Goal: Task Accomplishment & Management: Use online tool/utility

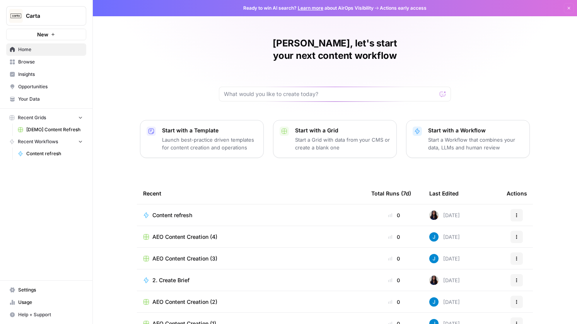
click at [45, 71] on span "Insights" at bounding box center [50, 74] width 65 height 7
click at [45, 129] on span "[DEMO] Content Refresh" at bounding box center [54, 129] width 56 height 7
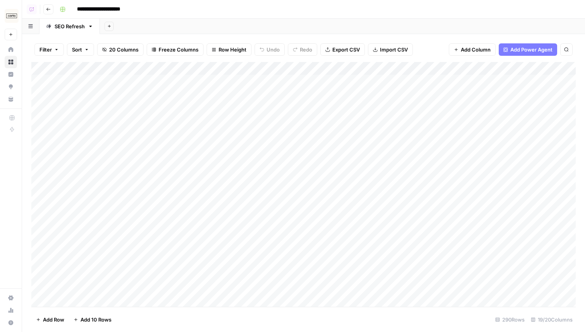
click at [111, 30] on button "Add Sheet" at bounding box center [108, 26] width 9 height 9
click at [121, 50] on span "Blank" at bounding box center [148, 53] width 57 height 8
click at [105, 80] on div "Add Column" at bounding box center [303, 107] width 544 height 91
click at [208, 84] on div "Add Column" at bounding box center [373, 107] width 406 height 91
click at [152, 30] on button "Add Sheet" at bounding box center [152, 26] width 9 height 9
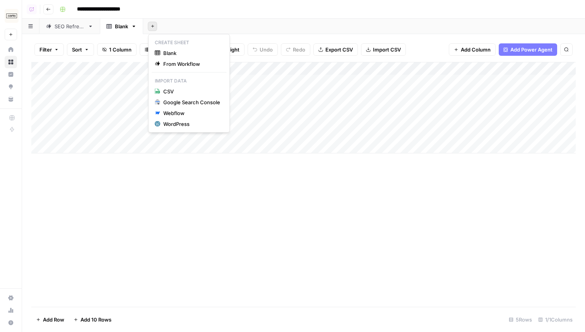
click at [119, 97] on div "Add Column" at bounding box center [303, 107] width 544 height 91
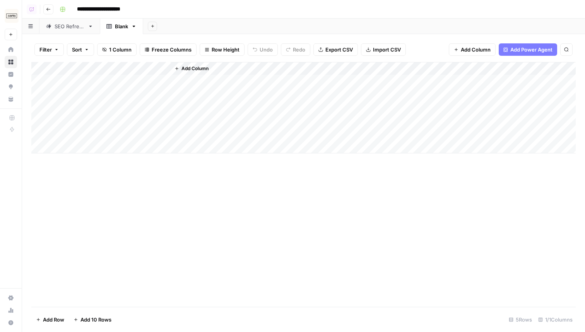
click at [124, 82] on div "Add Column" at bounding box center [303, 107] width 544 height 91
click at [513, 51] on span "Add Power Agent" at bounding box center [531, 50] width 42 height 8
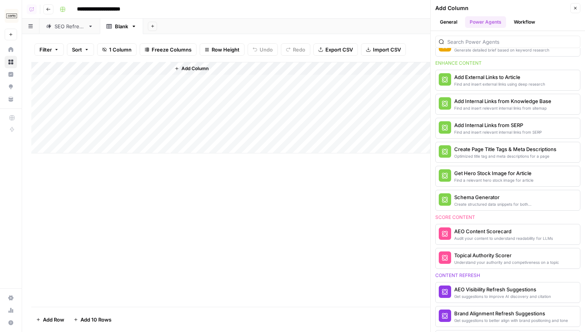
scroll to position [153, 0]
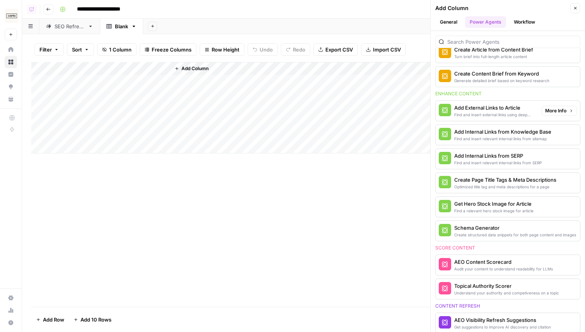
click at [549, 109] on span "More Info" at bounding box center [555, 110] width 21 height 7
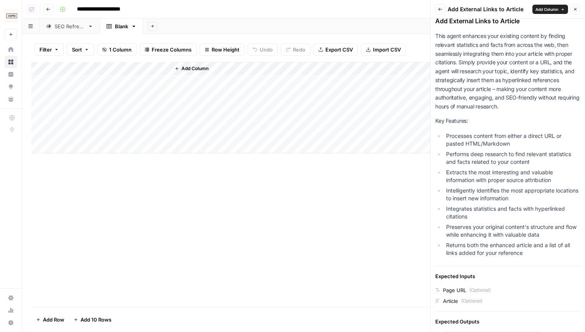
scroll to position [0, 0]
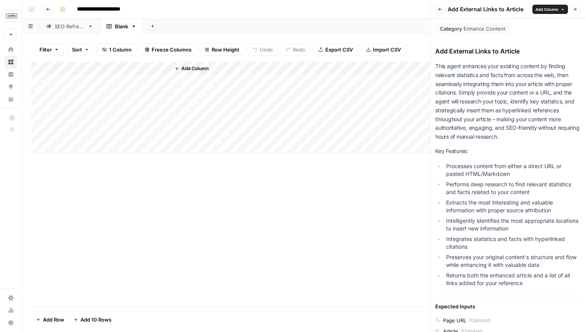
click at [443, 11] on button "Back" at bounding box center [440, 9] width 10 height 10
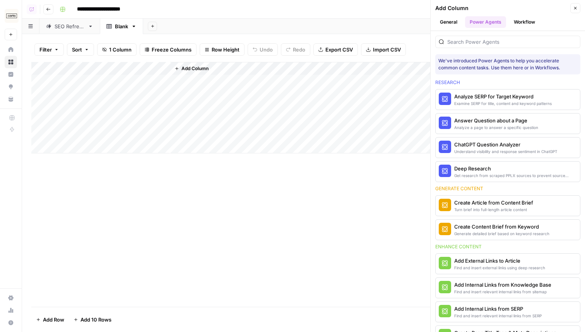
click at [68, 26] on div "SEO Refresh" at bounding box center [70, 26] width 30 height 8
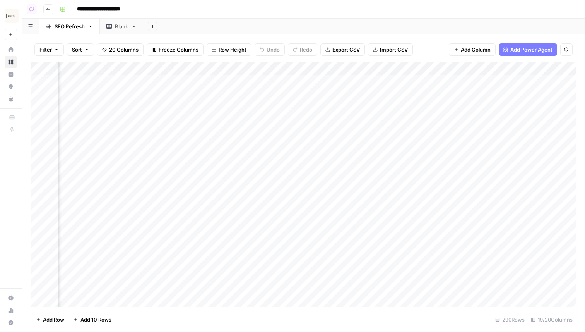
scroll to position [0, 846]
click at [399, 80] on div "Add Column" at bounding box center [303, 184] width 544 height 245
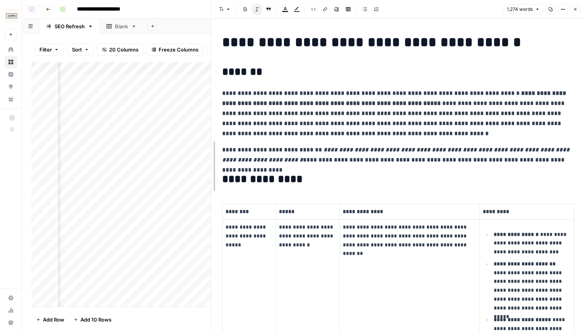
drag, startPoint x: 294, startPoint y: 67, endPoint x: 212, endPoint y: 77, distance: 82.3
click at [577, 7] on icon "button" at bounding box center [575, 9] width 5 height 5
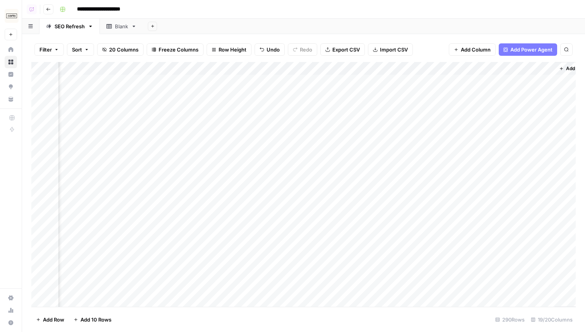
scroll to position [0, 1084]
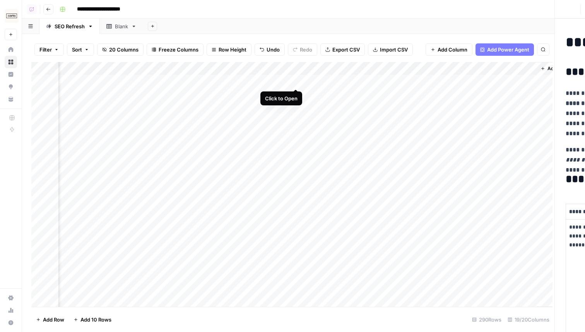
scroll to position [0, 1081]
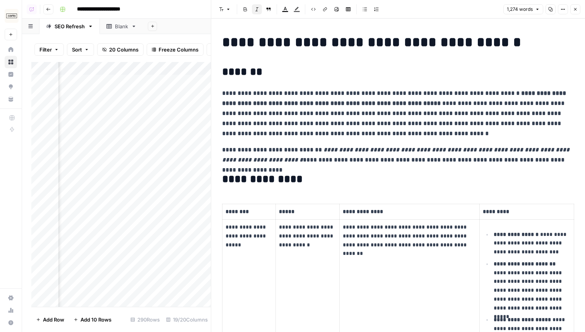
click at [573, 10] on icon "button" at bounding box center [575, 9] width 5 height 5
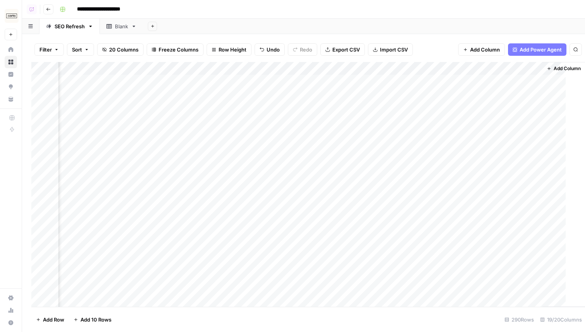
scroll to position [0, 1075]
click at [313, 81] on div "Add Column" at bounding box center [303, 184] width 544 height 245
click at [316, 81] on div "Add Column" at bounding box center [303, 184] width 544 height 245
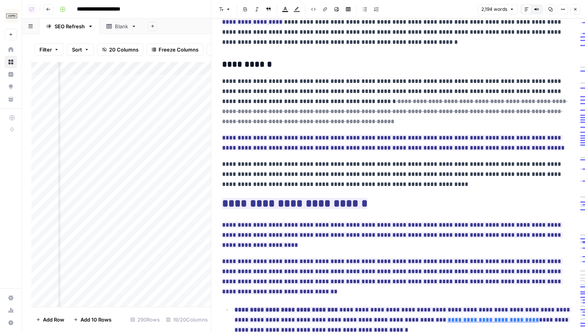
scroll to position [336, 0]
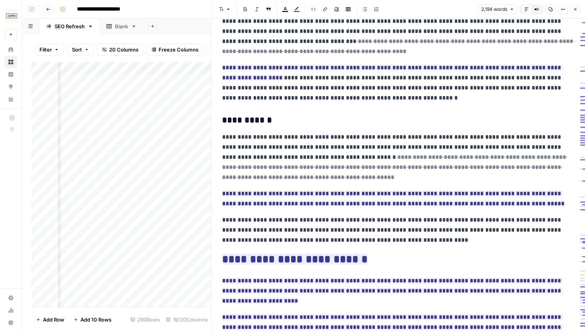
click at [303, 138] on p "**********" at bounding box center [398, 157] width 352 height 50
click at [315, 122] on h3 "**********" at bounding box center [398, 120] width 352 height 11
drag, startPoint x: 372, startPoint y: 101, endPoint x: 295, endPoint y: 97, distance: 77.1
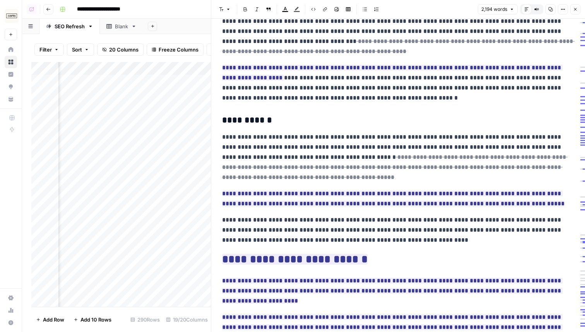
click at [295, 97] on p "**********" at bounding box center [398, 83] width 352 height 40
click at [288, 88] on p "**********" at bounding box center [398, 83] width 352 height 40
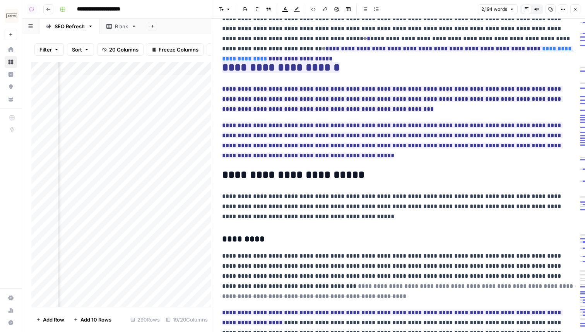
scroll to position [0, 0]
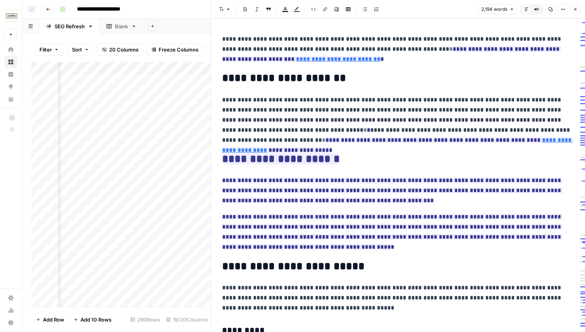
click at [335, 41] on p "**********" at bounding box center [398, 49] width 352 height 30
click at [346, 55] on p "**********" at bounding box center [398, 49] width 352 height 30
drag, startPoint x: 345, startPoint y: 50, endPoint x: 320, endPoint y: 50, distance: 24.4
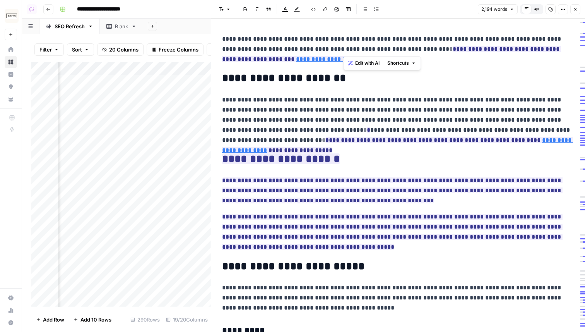
click at [320, 50] on p "**********" at bounding box center [398, 49] width 352 height 30
click at [424, 61] on p "**********" at bounding box center [398, 49] width 352 height 30
click at [319, 97] on p "**********" at bounding box center [398, 120] width 352 height 50
click at [575, 9] on icon "button" at bounding box center [575, 9] width 5 height 5
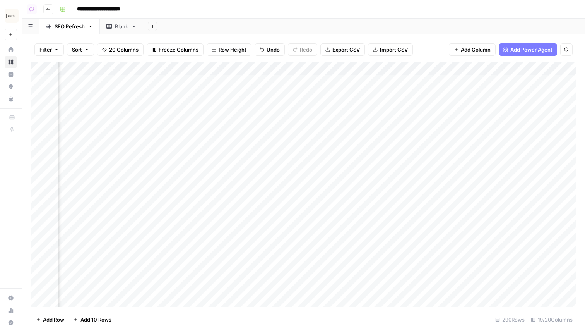
scroll to position [0, 629]
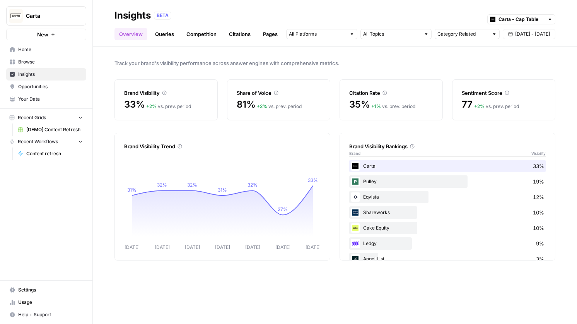
click at [169, 34] on link "Queries" at bounding box center [165, 34] width 28 height 12
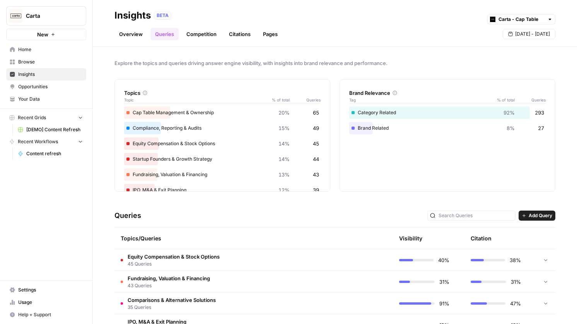
click at [207, 33] on link "Competition" at bounding box center [201, 34] width 39 height 12
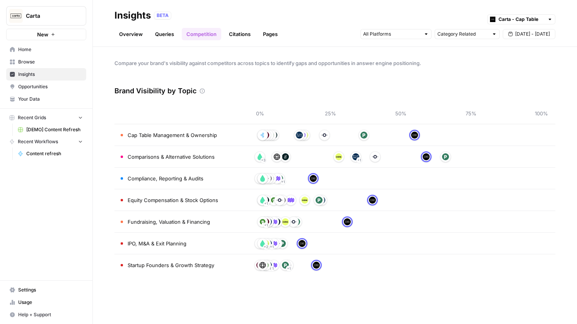
click at [233, 33] on link "Citations" at bounding box center [239, 34] width 31 height 12
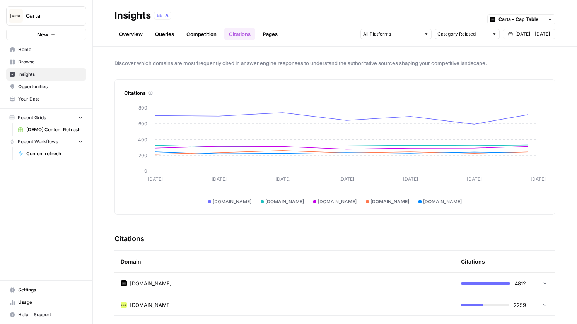
click at [272, 35] on link "Pages" at bounding box center [270, 34] width 24 height 12
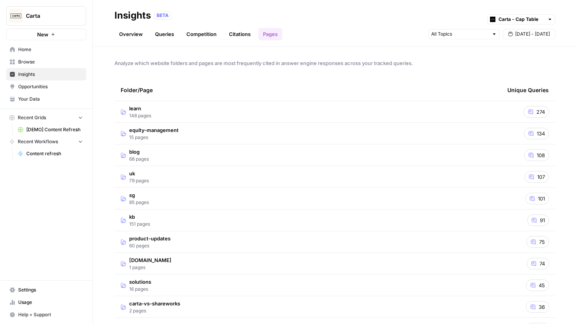
click at [280, 112] on td "learn 148 pages" at bounding box center [308, 111] width 387 height 21
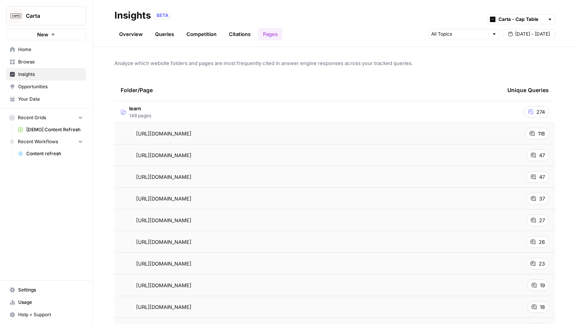
click at [134, 36] on link "Overview" at bounding box center [131, 34] width 33 height 12
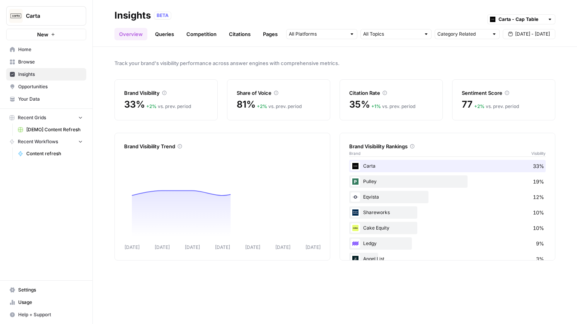
click at [160, 38] on link "Queries" at bounding box center [165, 34] width 28 height 12
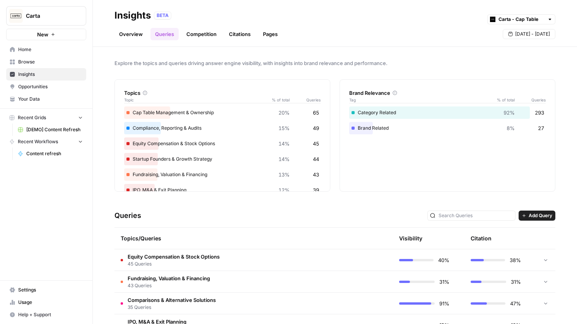
click at [29, 99] on span "Your Data" at bounding box center [50, 99] width 65 height 7
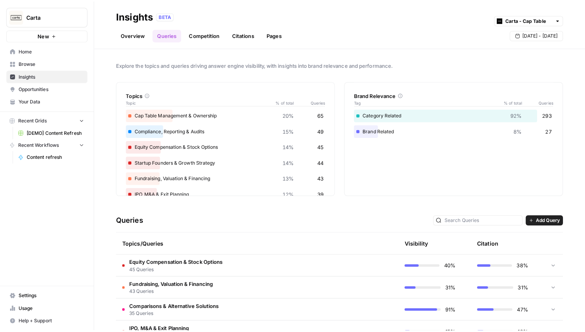
scroll to position [12, 0]
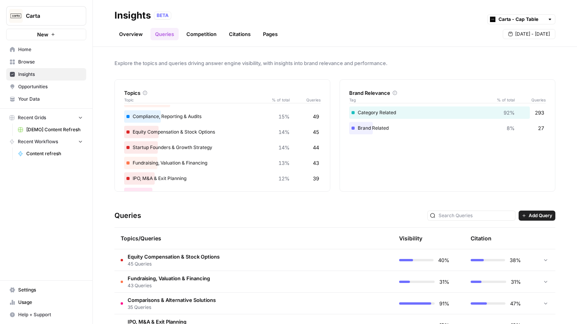
click at [46, 85] on span "Opportunities" at bounding box center [50, 86] width 65 height 7
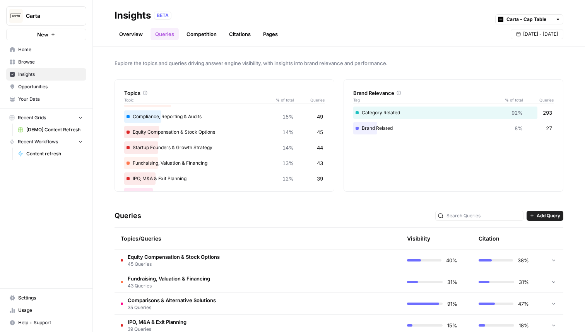
click at [325, 27] on div "Overview Queries Competition Citations Pages Sep 11 - Sep 17" at bounding box center [339, 31] width 449 height 19
click at [128, 35] on link "Overview" at bounding box center [131, 34] width 33 height 12
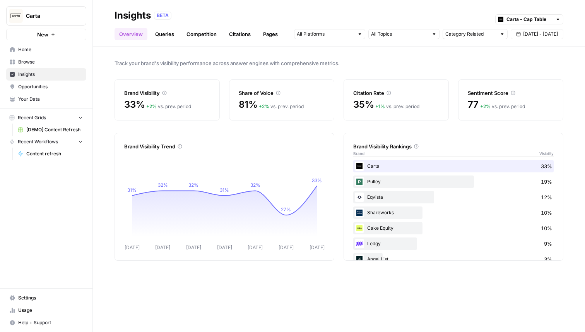
click at [169, 39] on link "Queries" at bounding box center [165, 34] width 28 height 12
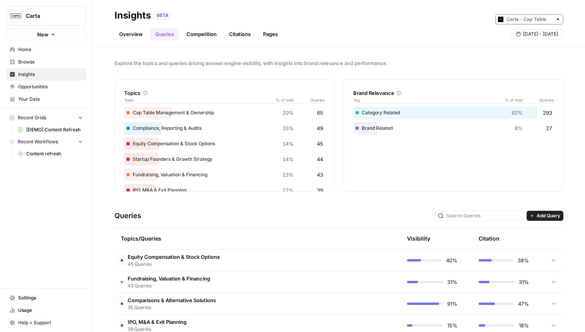
click at [527, 18] on input "text" at bounding box center [530, 19] width 46 height 8
type input "Carta - Cap Table"
click at [414, 27] on div "Overview Queries Competition Citations Pages Sep 11 - Sep 17" at bounding box center [339, 31] width 449 height 19
click at [193, 264] on span "45 Queries" at bounding box center [174, 263] width 92 height 7
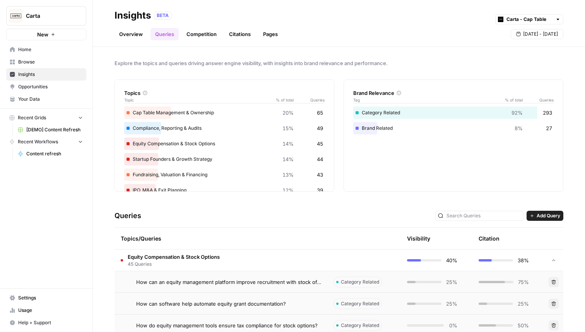
click at [237, 282] on span "How can an equity management platform improve recruitment with stock offers?" at bounding box center [228, 282] width 185 height 8
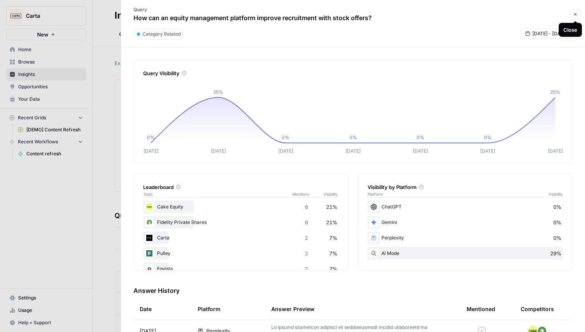
click at [573, 11] on button "Close" at bounding box center [575, 14] width 10 height 10
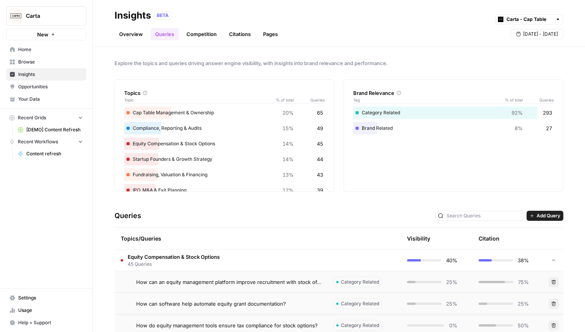
click at [205, 36] on link "Competition" at bounding box center [201, 34] width 39 height 12
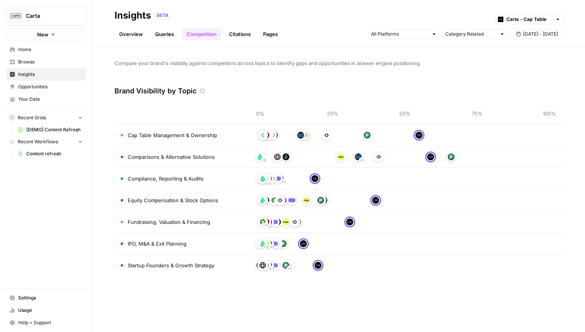
click at [241, 36] on link "Citations" at bounding box center [239, 34] width 31 height 12
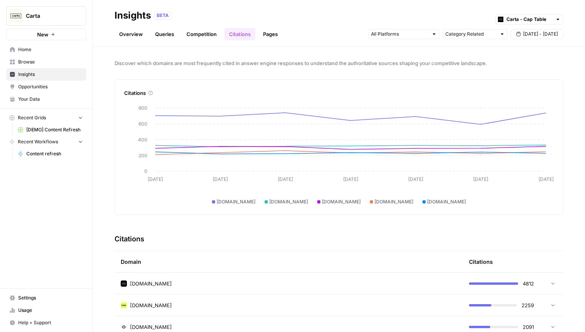
click at [212, 12] on div "BETA Carta - Cap Table" at bounding box center [358, 15] width 409 height 10
click at [131, 36] on link "Overview" at bounding box center [131, 34] width 33 height 12
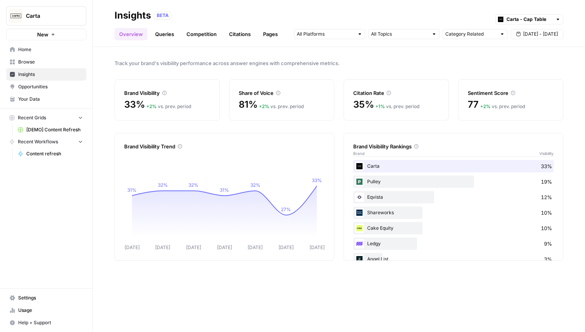
click at [162, 35] on link "Queries" at bounding box center [165, 34] width 28 height 12
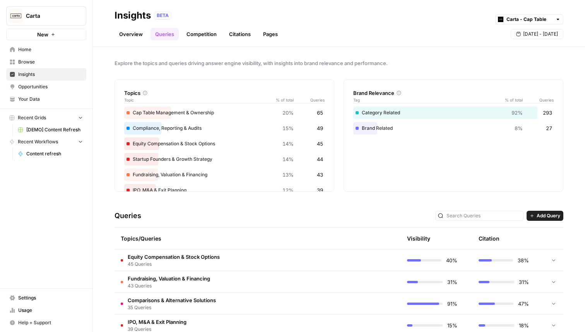
drag, startPoint x: 234, startPoint y: 55, endPoint x: 234, endPoint y: 66, distance: 10.8
click at [234, 66] on div "Explore the topics and queries driving answer engine visibility, with insights …" at bounding box center [339, 189] width 492 height 285
click at [234, 66] on span "Explore the topics and queries driving answer engine visibility, with insights …" at bounding box center [339, 63] width 449 height 8
click at [195, 37] on link "Competition" at bounding box center [201, 34] width 39 height 12
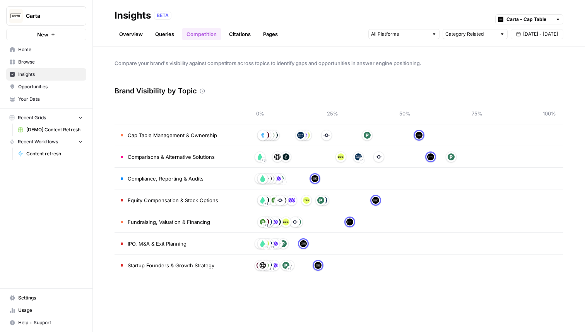
drag, startPoint x: 103, startPoint y: 33, endPoint x: 216, endPoint y: 34, distance: 112.6
click at [216, 34] on header "Insights BETA Carta - Cap Table Overview Queries Competition Citations Pages Ca…" at bounding box center [339, 23] width 492 height 47
click at [217, 48] on div "Compare your brand's visibility against competitors across topics to identify g…" at bounding box center [339, 189] width 492 height 285
click at [231, 48] on div "Compare your brand's visibility against competitors across topics to identify g…" at bounding box center [339, 189] width 492 height 285
click at [245, 32] on link "Citations" at bounding box center [239, 34] width 31 height 12
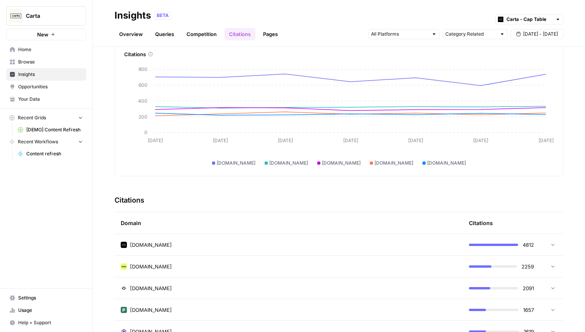
scroll to position [9, 0]
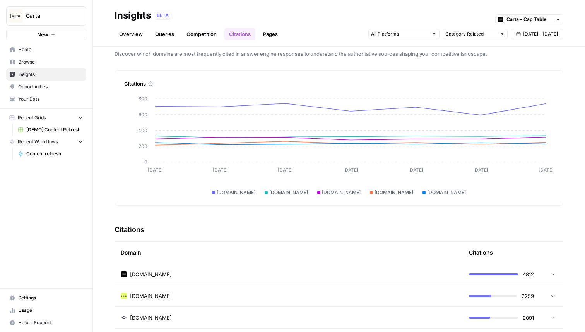
click at [267, 37] on link "Pages" at bounding box center [270, 34] width 24 height 12
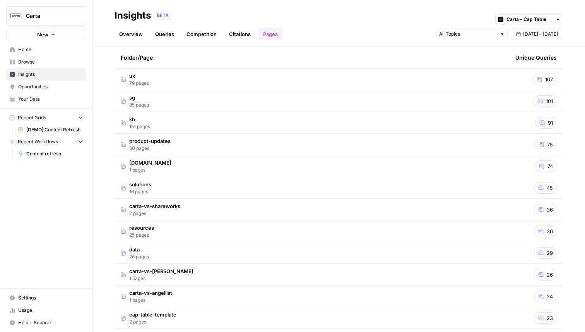
scroll to position [98, 0]
click at [258, 180] on td "solutions 16 pages" at bounding box center [312, 186] width 395 height 21
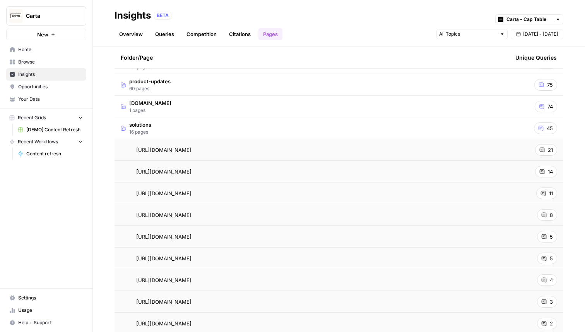
scroll to position [177, 0]
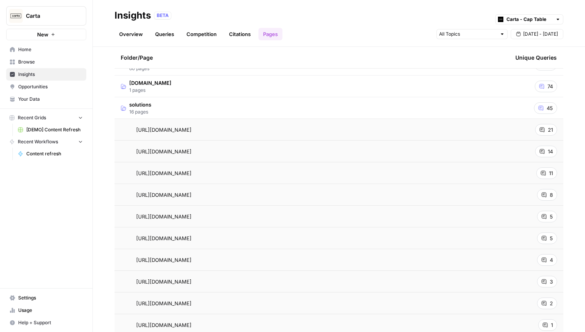
click at [541, 131] on icon at bounding box center [542, 129] width 5 height 5
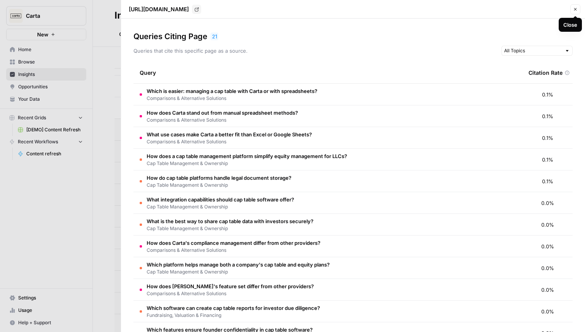
click at [575, 9] on icon "button" at bounding box center [575, 9] width 3 height 3
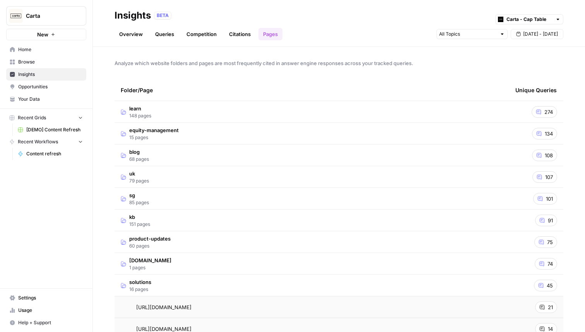
click at [41, 86] on span "Opportunities" at bounding box center [50, 86] width 65 height 7
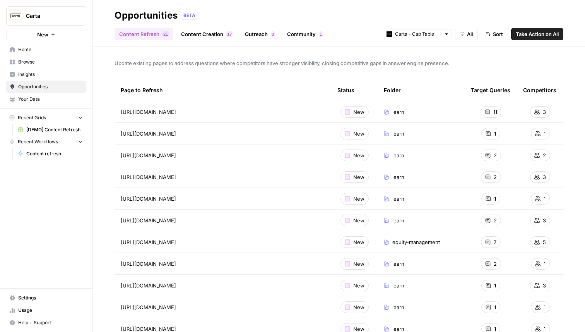
click at [209, 36] on link "Content Creation 7 1" at bounding box center [206, 34] width 61 height 12
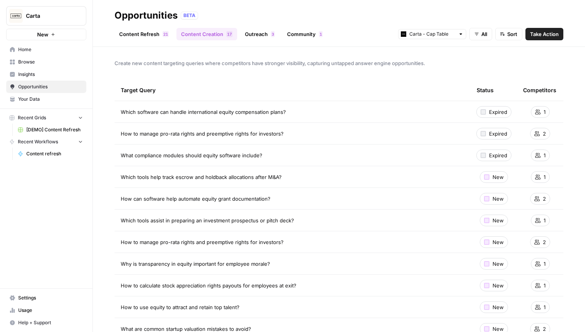
click at [148, 30] on link "Content Refresh 1 2" at bounding box center [144, 34] width 59 height 12
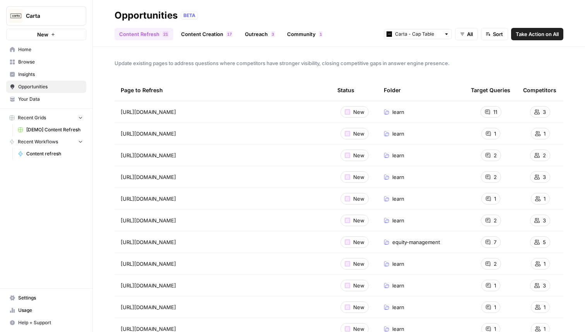
click at [253, 36] on link "Outreach 3" at bounding box center [259, 34] width 39 height 12
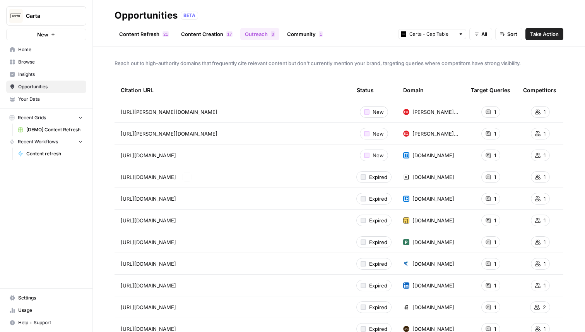
scroll to position [20, 0]
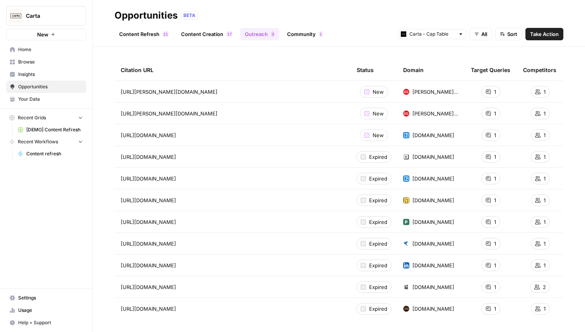
click at [301, 39] on link "Community 1" at bounding box center [304, 34] width 45 height 12
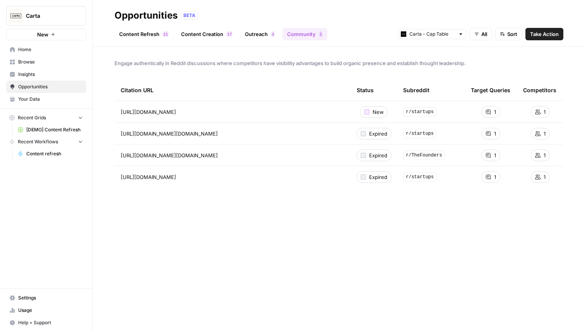
click at [129, 64] on span "Engage authentically in Reddit discussions where competitors have visibility ad…" at bounding box center [339, 63] width 449 height 8
click at [142, 68] on div "Engage authentically in Reddit discussions where competitors have visibility ad…" at bounding box center [339, 189] width 492 height 285
click at [279, 65] on span "Engage authentically in Reddit discussions where competitors have visibility ad…" at bounding box center [339, 63] width 449 height 8
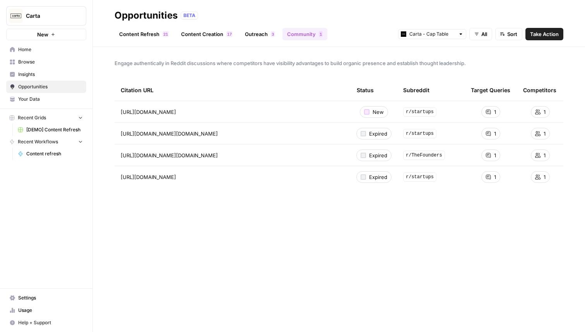
click at [148, 33] on link "Content Refresh 1 2" at bounding box center [144, 34] width 59 height 12
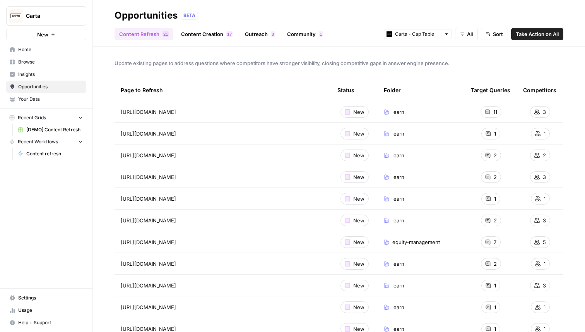
click at [339, 64] on span "Update existing pages to address questions where competitors have stronger visi…" at bounding box center [339, 63] width 449 height 8
click at [178, 64] on span "Update existing pages to address questions where competitors have stronger visi…" at bounding box center [339, 63] width 449 height 8
click at [178, 68] on div "Update existing pages to address questions where competitors have stronger visi…" at bounding box center [339, 189] width 492 height 285
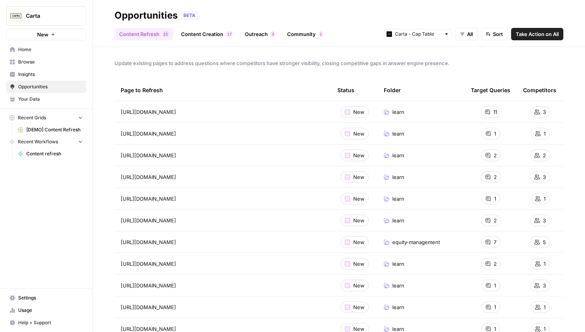
click at [59, 72] on span "Insights" at bounding box center [50, 74] width 65 height 7
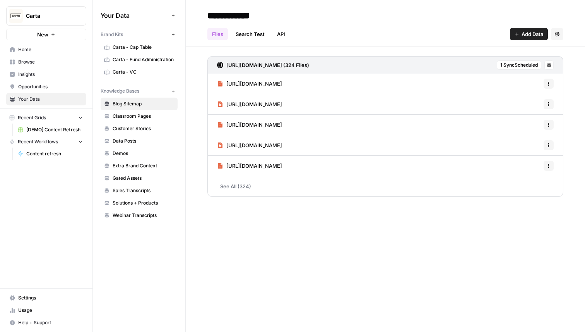
click at [140, 52] on link "Carta - Cap Table" at bounding box center [139, 47] width 77 height 12
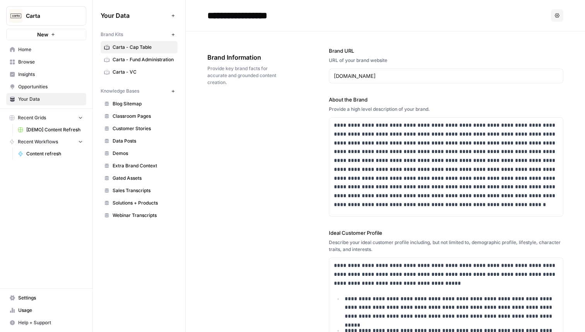
drag, startPoint x: 190, startPoint y: 12, endPoint x: 214, endPoint y: 84, distance: 75.7
click at [214, 84] on span "Provide key brand facts for accurate and grounded content creation." at bounding box center [246, 75] width 78 height 21
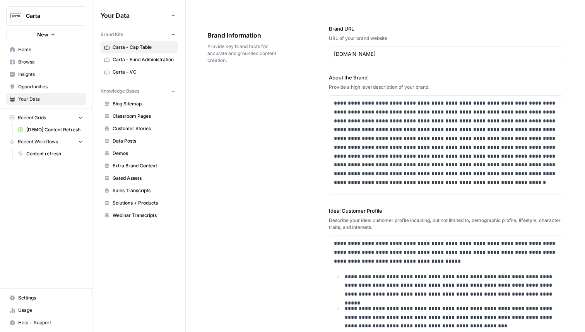
scroll to position [22, 0]
click at [143, 106] on span "Blog Sitemap" at bounding box center [144, 103] width 62 height 7
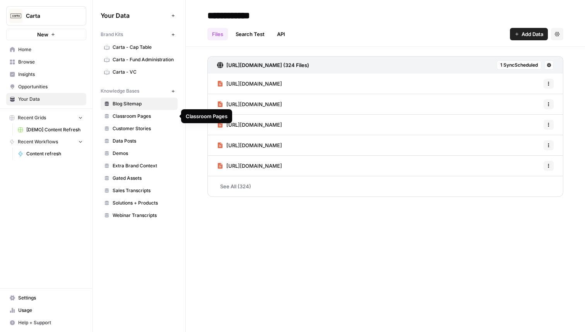
click at [140, 113] on span "Classroom Pages" at bounding box center [144, 116] width 62 height 7
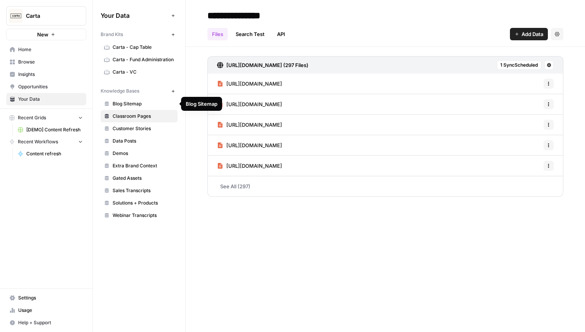
click at [139, 101] on span "Blog Sitemap" at bounding box center [144, 103] width 62 height 7
click at [133, 119] on span "Classroom Pages" at bounding box center [144, 116] width 62 height 7
click at [283, 33] on link "API" at bounding box center [280, 34] width 17 height 12
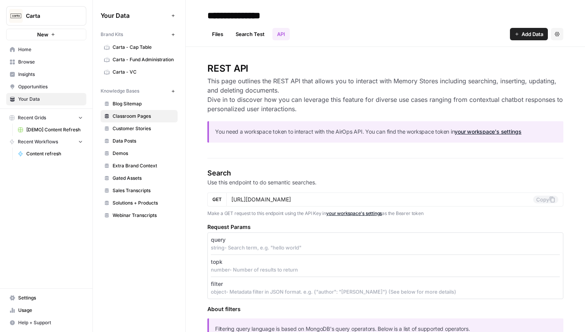
click at [222, 37] on link "Files" at bounding box center [217, 34] width 21 height 12
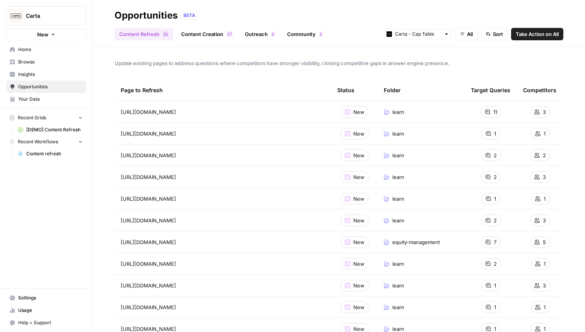
click at [32, 66] on link "Browse" at bounding box center [46, 62] width 80 height 12
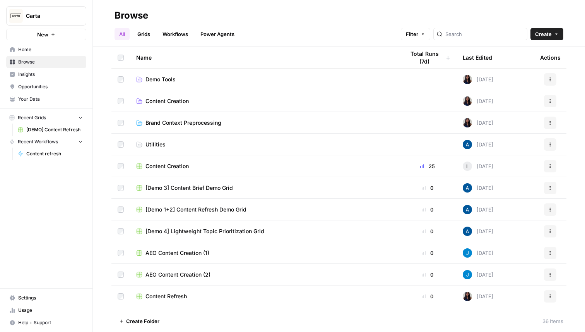
click at [31, 74] on span "Insights" at bounding box center [50, 74] width 65 height 7
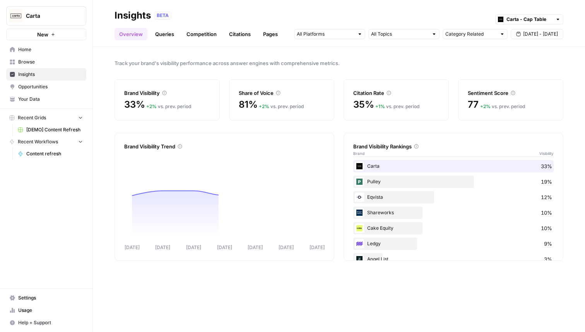
click at [269, 34] on link "Pages" at bounding box center [270, 34] width 24 height 12
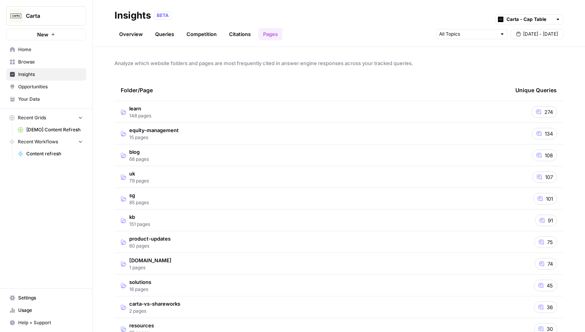
click at [196, 152] on td "blog 68 pages" at bounding box center [312, 154] width 395 height 21
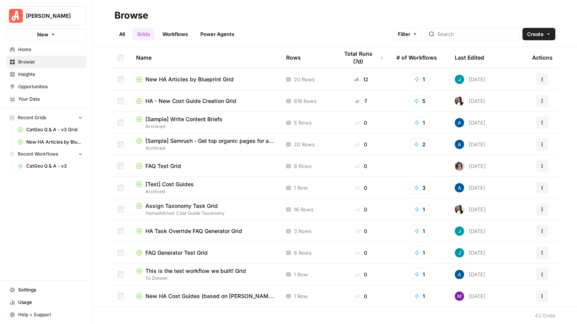
click at [230, 80] on span "New HA Articles by Blueprint Grid" at bounding box center [189, 79] width 88 height 8
click at [205, 102] on span "HA - New Cost Guide Creation Grid" at bounding box center [190, 101] width 91 height 8
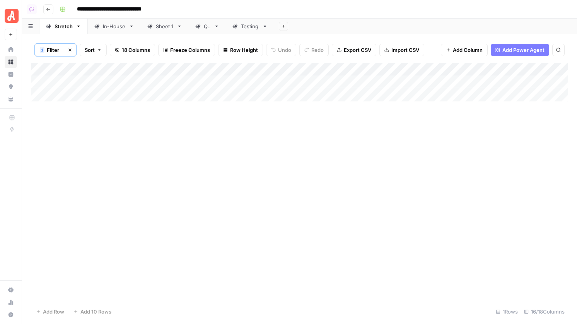
click at [50, 12] on button "Go back" at bounding box center [48, 9] width 10 height 10
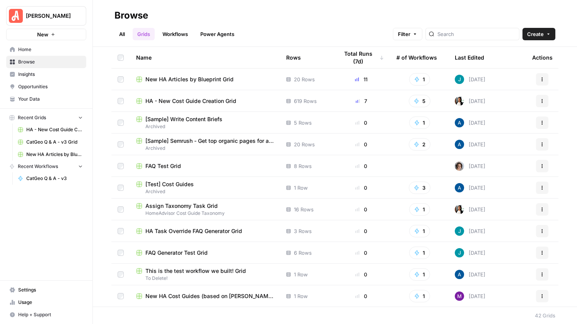
click at [294, 56] on div "Rows" at bounding box center [293, 57] width 15 height 21
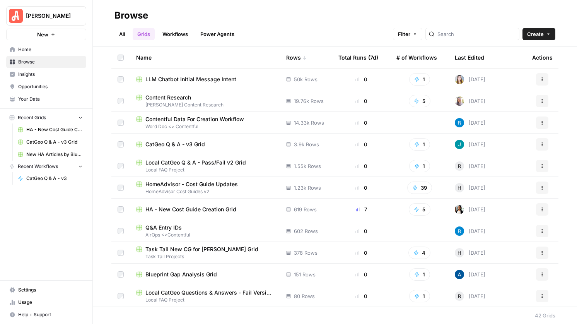
click at [184, 185] on span "HomeAdvisor - Cost Guide Updates" at bounding box center [191, 184] width 92 height 8
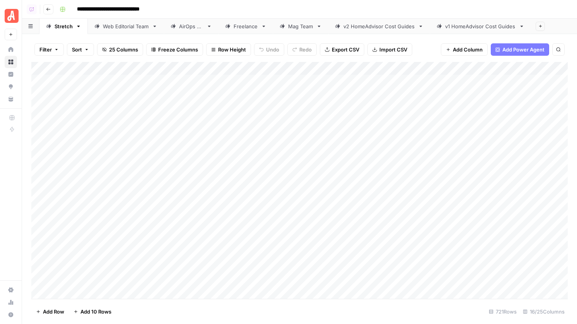
click at [400, 69] on div "Add Column" at bounding box center [299, 180] width 537 height 237
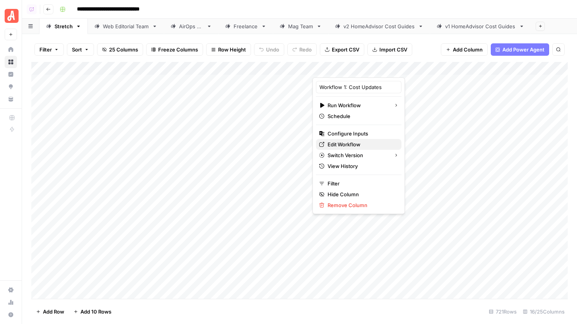
click at [352, 144] on span "Edit Workflow" at bounding box center [362, 144] width 68 height 8
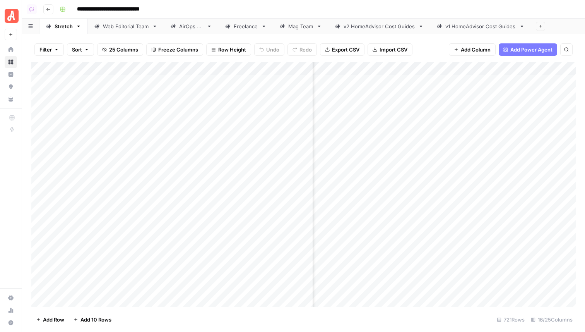
scroll to position [0, 249]
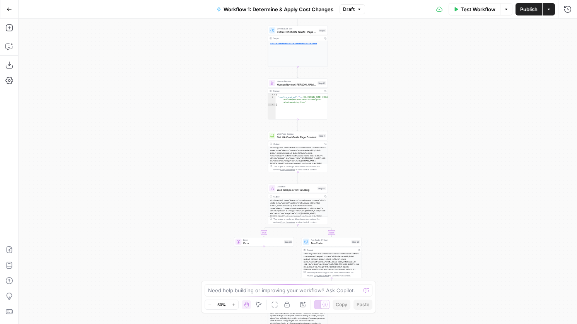
drag, startPoint x: 379, startPoint y: 94, endPoint x: 379, endPoint y: 143, distance: 49.1
click at [379, 143] on div "true false true false true false Workflow Set Inputs Inputs LLM · GPT-4.1 Deter…" at bounding box center [298, 171] width 559 height 305
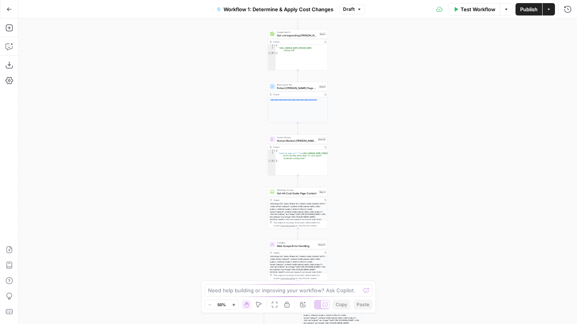
drag, startPoint x: 365, startPoint y: 86, endPoint x: 366, endPoint y: 183, distance: 97.1
click at [366, 183] on div "true false true false true false Workflow Set Inputs Inputs LLM · GPT-4.1 Deter…" at bounding box center [298, 171] width 559 height 305
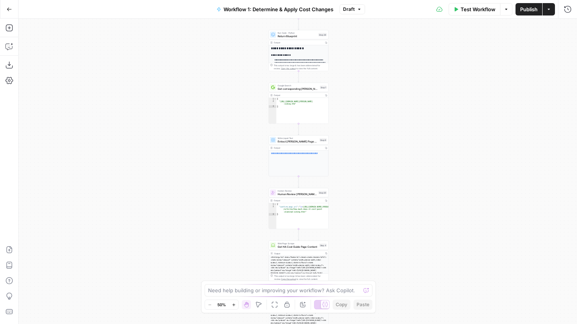
drag, startPoint x: 366, startPoint y: 102, endPoint x: 366, endPoint y: 207, distance: 105.3
click at [366, 207] on div "true false true false true false Workflow Set Inputs Inputs LLM · GPT-4.1 Deter…" at bounding box center [298, 171] width 559 height 305
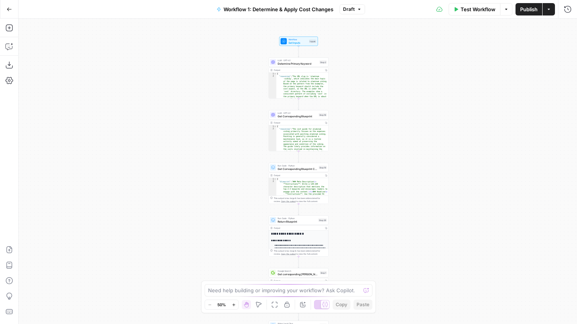
drag, startPoint x: 369, startPoint y: 70, endPoint x: 369, endPoint y: 161, distance: 91.3
click at [369, 161] on div "true false true false true false Workflow Set Inputs Inputs LLM · GPT-4.1 Deter…" at bounding box center [298, 171] width 559 height 305
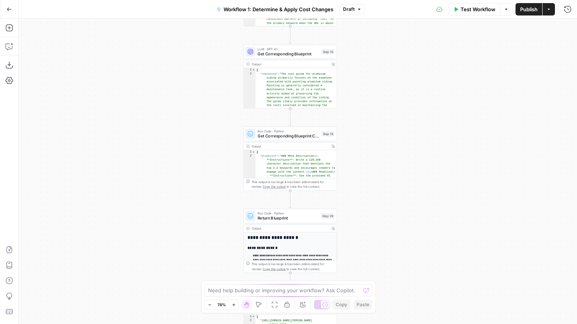
drag, startPoint x: 369, startPoint y: 161, endPoint x: 400, endPoint y: 122, distance: 49.8
click at [400, 123] on div "true false true false true false Workflow Set Inputs Inputs LLM · GPT-4.1 Deter…" at bounding box center [298, 171] width 559 height 305
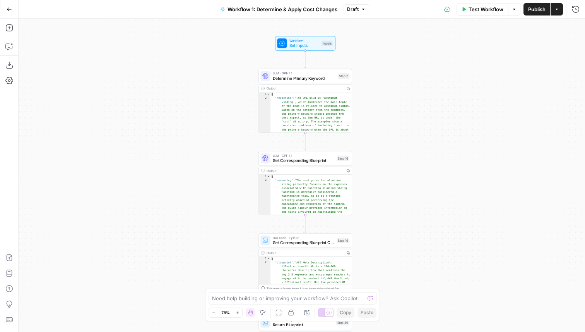
click at [321, 310] on div at bounding box center [325, 312] width 15 height 9
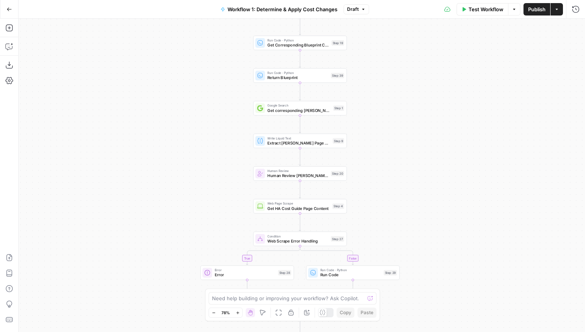
click at [325, 309] on icon at bounding box center [323, 312] width 6 height 6
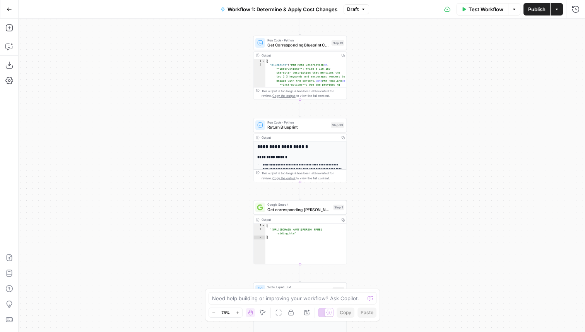
drag, startPoint x: 380, startPoint y: 119, endPoint x: 380, endPoint y: 226, distance: 107.2
click at [380, 231] on div "true false true false true false Workflow Set Inputs Inputs LLM · GPT-4.1 Deter…" at bounding box center [302, 175] width 567 height 313
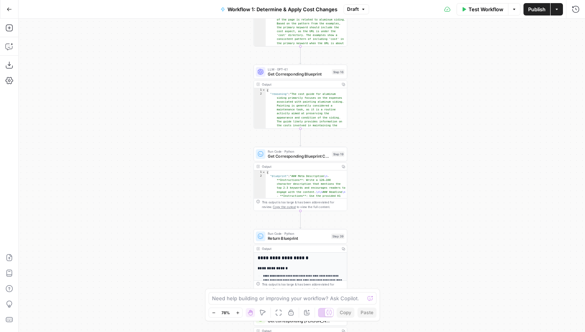
drag, startPoint x: 386, startPoint y: 122, endPoint x: 386, endPoint y: 240, distance: 117.6
click at [386, 242] on div "true false true false true false Workflow Set Inputs Inputs LLM · GPT-4.1 Deter…" at bounding box center [302, 175] width 567 height 313
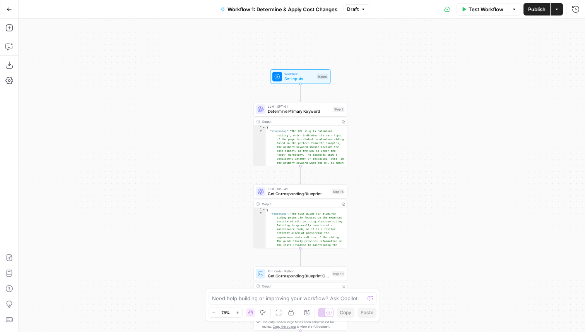
drag, startPoint x: 387, startPoint y: 199, endPoint x: 381, endPoint y: 154, distance: 45.6
click at [381, 152] on div "true false true false true false Workflow Set Inputs Inputs LLM · GPT-4.1 Deter…" at bounding box center [302, 175] width 567 height 313
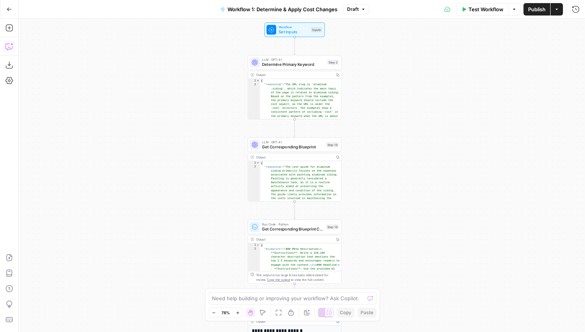
click at [5, 45] on button "Copilot" at bounding box center [9, 46] width 12 height 12
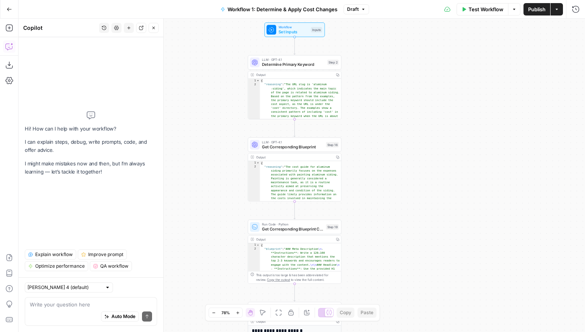
click at [58, 253] on span "Explain workflow" at bounding box center [54, 254] width 38 height 7
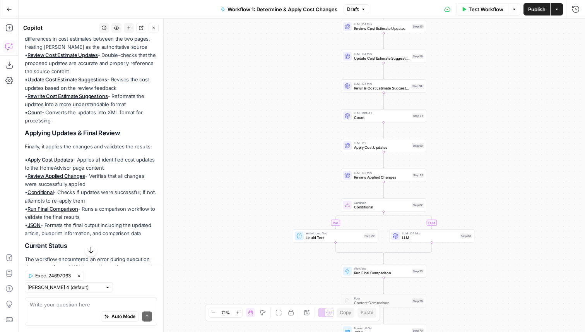
scroll to position [537, 0]
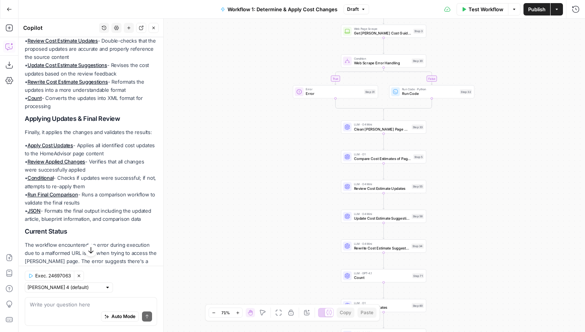
drag, startPoint x: 260, startPoint y: 98, endPoint x: 260, endPoint y: 257, distance: 159.0
click at [260, 257] on div "true false true false true false Workflow Set Inputs Inputs LLM · GPT-4.1 Deter…" at bounding box center [302, 175] width 567 height 313
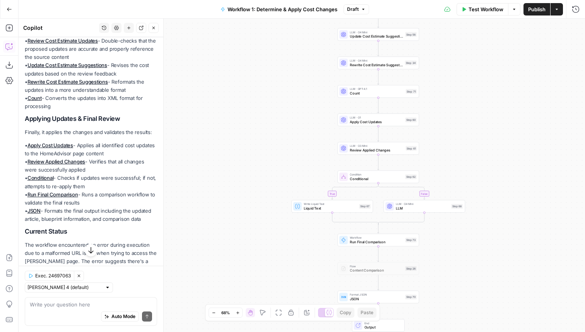
drag, startPoint x: 260, startPoint y: 257, endPoint x: 260, endPoint y: 80, distance: 176.1
click at [260, 79] on div "true false true false true false Workflow Set Inputs Inputs LLM · GPT-4.1 Deter…" at bounding box center [302, 175] width 567 height 313
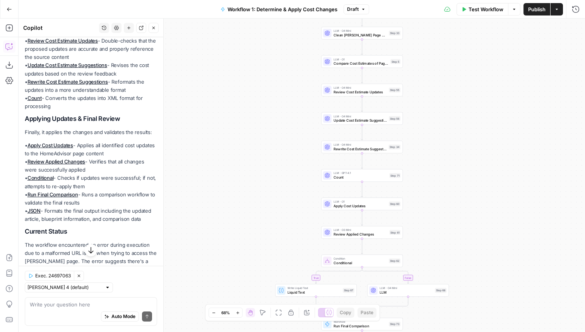
drag, startPoint x: 259, startPoint y: 185, endPoint x: 239, endPoint y: 301, distance: 117.0
click at [240, 301] on div "true false true false true false Workflow Set Inputs Inputs LLM · GPT-4.1 Deter…" at bounding box center [302, 175] width 567 height 313
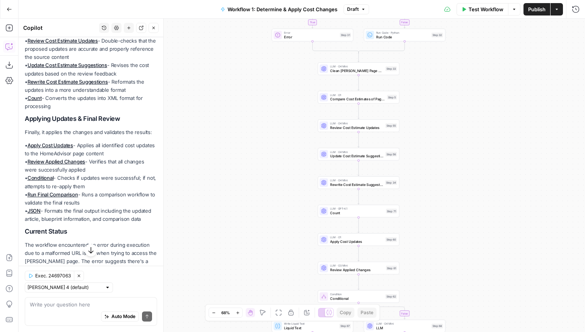
drag, startPoint x: 256, startPoint y: 185, endPoint x: 256, endPoint y: 279, distance: 94.0
click at [256, 279] on div "true false true false true false Workflow Set Inputs Inputs LLM · GPT-4.1 Deter…" at bounding box center [302, 175] width 567 height 313
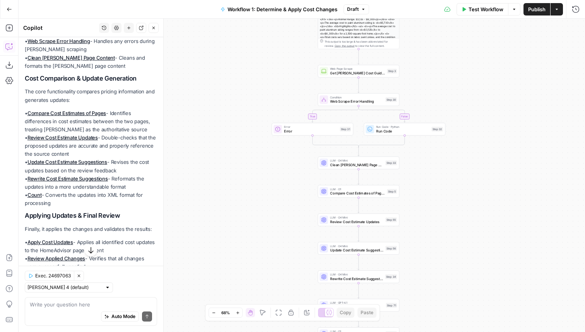
scroll to position [437, 0]
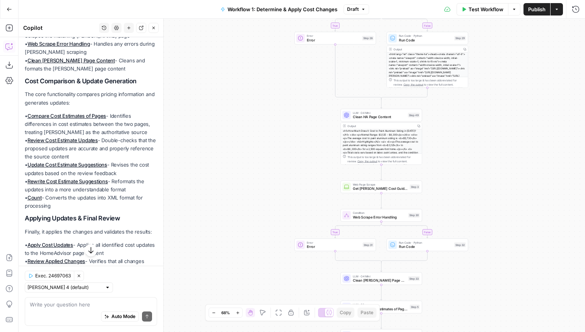
drag, startPoint x: 281, startPoint y: 101, endPoint x: 276, endPoint y: 232, distance: 130.9
click at [278, 233] on div "true false true false true false Workflow Set Inputs Inputs LLM · GPT-4.1 Deter…" at bounding box center [302, 175] width 567 height 313
drag, startPoint x: 305, startPoint y: 60, endPoint x: 272, endPoint y: 191, distance: 135.4
click at [272, 191] on div "true false true false true false Workflow Set Inputs Inputs LLM · GPT-4.1 Deter…" at bounding box center [302, 175] width 567 height 313
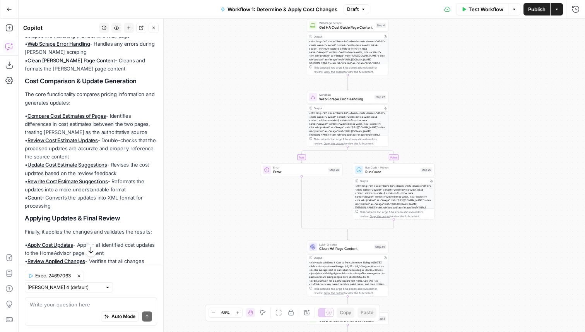
drag, startPoint x: 233, startPoint y: 169, endPoint x: 233, endPoint y: 179, distance: 10.1
click at [233, 179] on div "true false true false true false Workflow Set Inputs Inputs LLM · GPT-4.1 Deter…" at bounding box center [302, 175] width 567 height 313
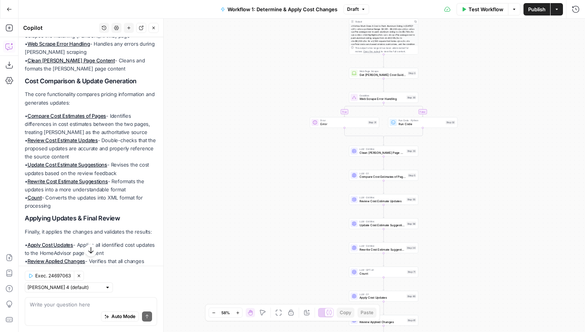
click at [117, 28] on icon "button" at bounding box center [116, 28] width 5 height 5
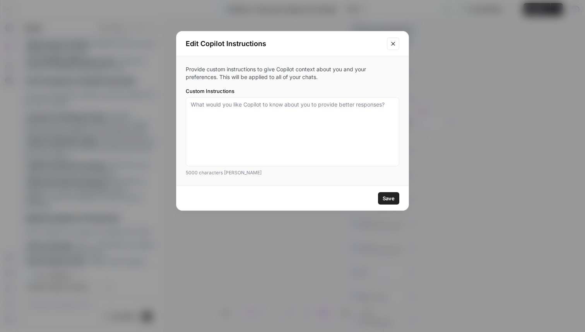
click at [394, 43] on icon "Close modal" at bounding box center [393, 44] width 6 height 6
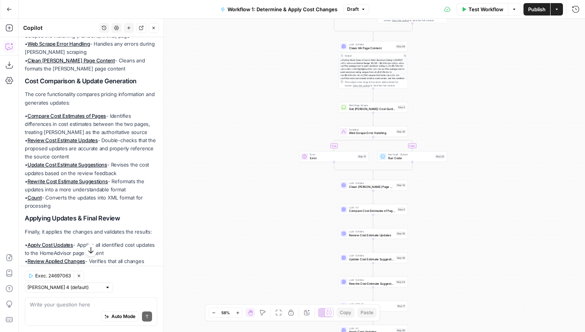
drag, startPoint x: 211, startPoint y: 48, endPoint x: 201, endPoint y: 82, distance: 35.6
click at [201, 82] on div "true false true false true false Workflow Set Inputs Inputs LLM · GPT-4.1 Deter…" at bounding box center [302, 175] width 567 height 313
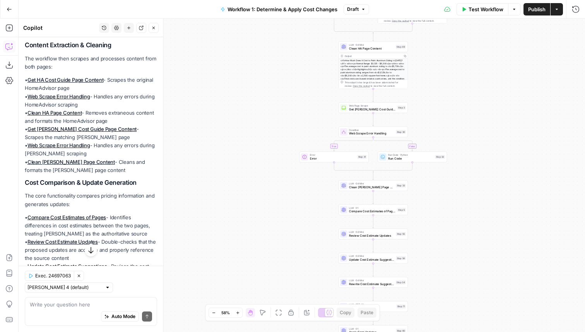
scroll to position [229, 0]
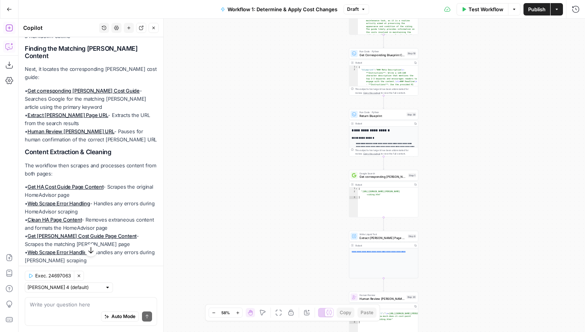
click at [7, 31] on icon "button" at bounding box center [8, 27] width 7 height 7
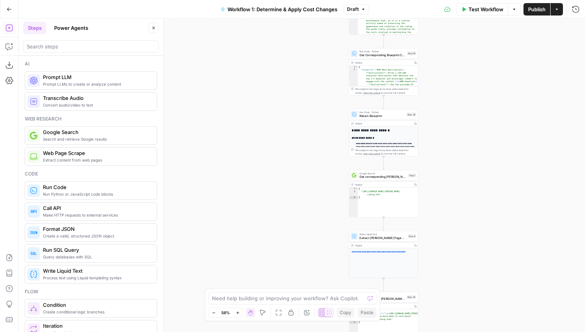
click at [78, 33] on button "Power Agents" at bounding box center [71, 28] width 43 height 12
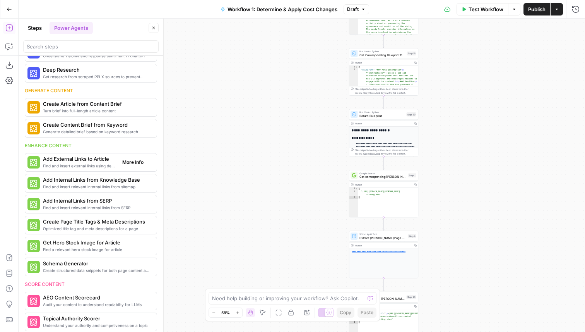
scroll to position [99, 0]
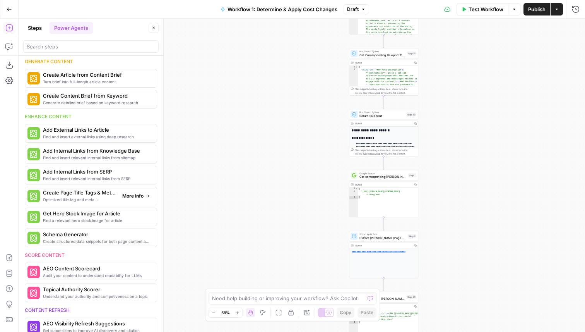
click at [132, 195] on span "More Info" at bounding box center [132, 195] width 21 height 7
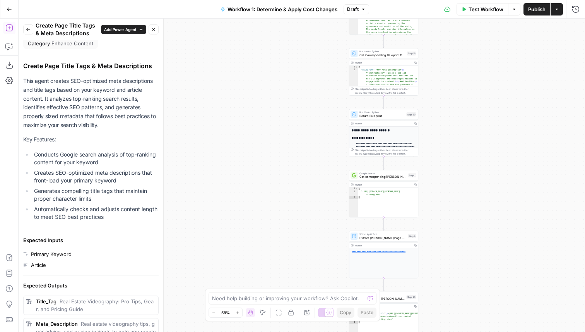
scroll to position [0, 0]
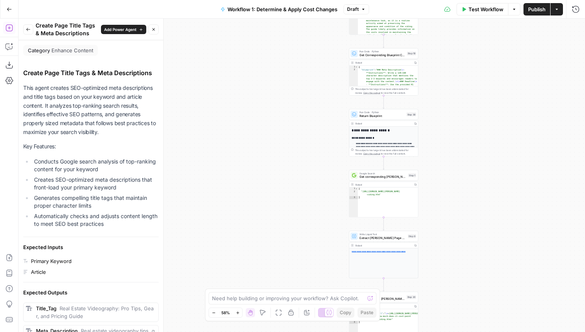
click at [124, 28] on span "Add Power Agent" at bounding box center [120, 29] width 33 height 6
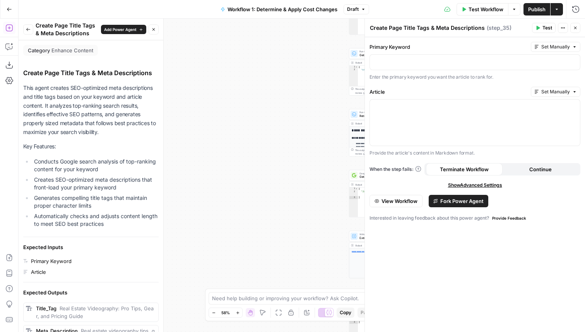
click at [404, 204] on span "View Workflow" at bounding box center [400, 201] width 36 height 8
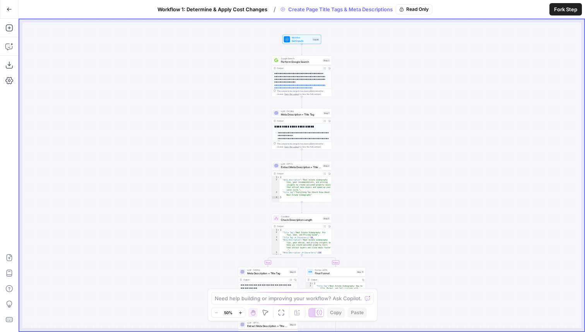
drag, startPoint x: 370, startPoint y: 73, endPoint x: 370, endPoint y: 169, distance: 96.0
click at [370, 169] on div "**********" at bounding box center [301, 175] width 565 height 312
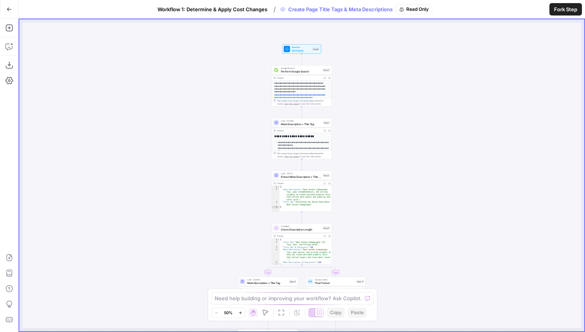
drag, startPoint x: 379, startPoint y: 116, endPoint x: 379, endPoint y: 135, distance: 19.3
click at [379, 135] on div "**********" at bounding box center [301, 175] width 565 height 312
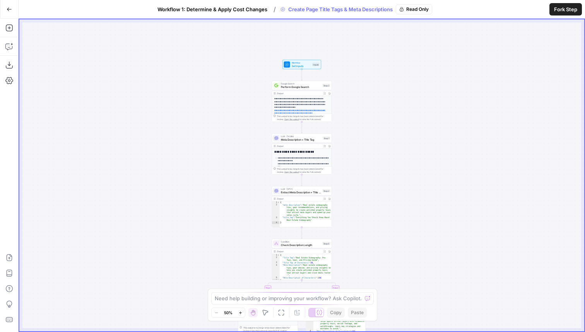
drag, startPoint x: 379, startPoint y: 135, endPoint x: 379, endPoint y: 123, distance: 12.0
click at [379, 123] on div "**********" at bounding box center [301, 175] width 565 height 312
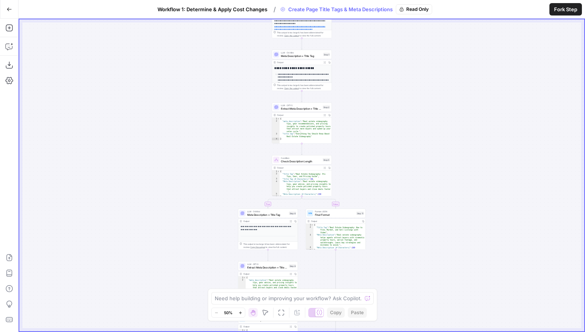
drag, startPoint x: 224, startPoint y: 169, endPoint x: 224, endPoint y: 94, distance: 74.7
click at [224, 94] on div "**********" at bounding box center [301, 175] width 565 height 312
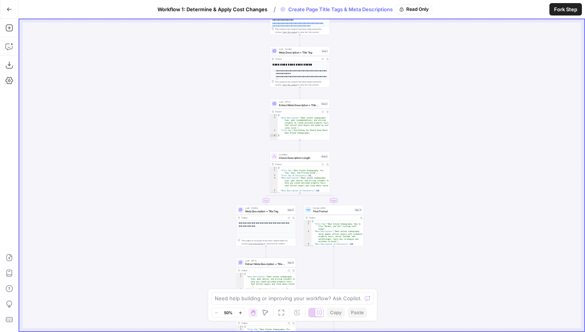
drag, startPoint x: 211, startPoint y: 214, endPoint x: 209, endPoint y: 220, distance: 6.5
click at [209, 221] on div "**********" at bounding box center [301, 175] width 565 height 312
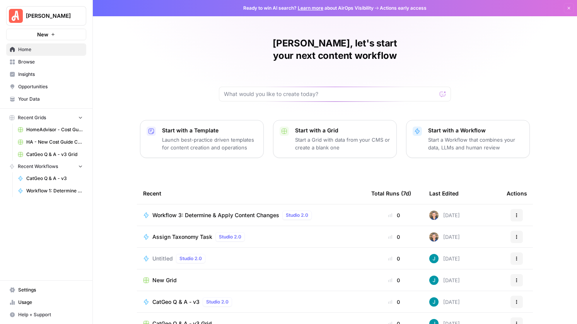
click at [57, 17] on span "[PERSON_NAME]" at bounding box center [49, 16] width 47 height 8
type input "webflow"
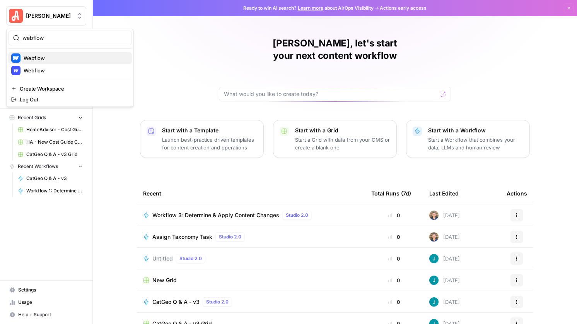
click at [43, 63] on button "Webflow" at bounding box center [70, 58] width 124 height 12
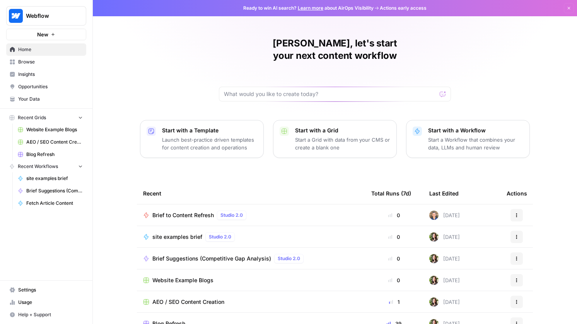
click at [404, 183] on div "Total Runs (7d)" at bounding box center [391, 193] width 40 height 21
click at [363, 183] on th "Recent" at bounding box center [251, 193] width 228 height 21
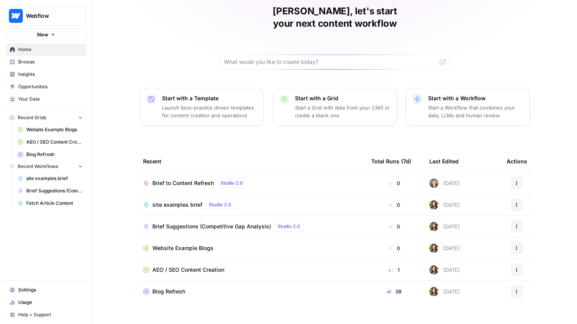
click at [177, 288] on span "Blog Refresh" at bounding box center [168, 292] width 33 height 8
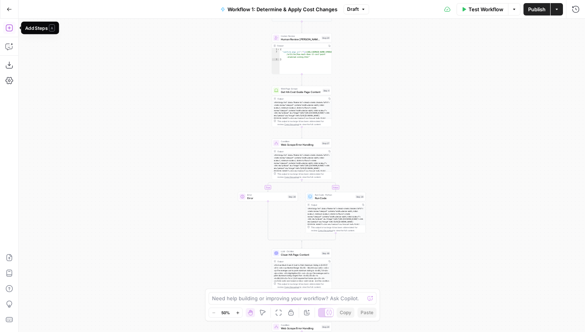
click at [6, 28] on icon "button" at bounding box center [9, 28] width 8 height 8
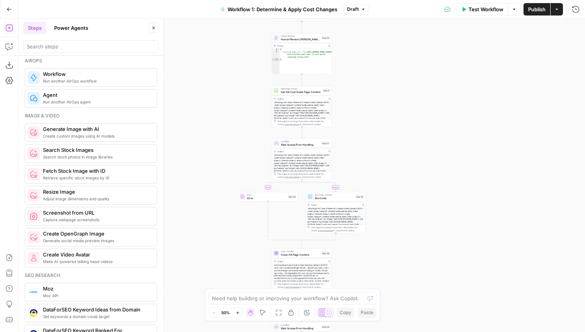
scroll to position [216, 0]
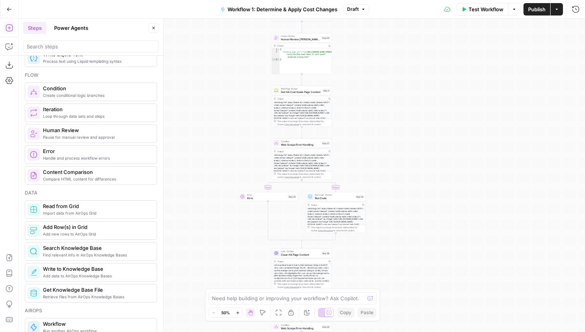
click at [74, 23] on button "Power Agents" at bounding box center [71, 28] width 43 height 12
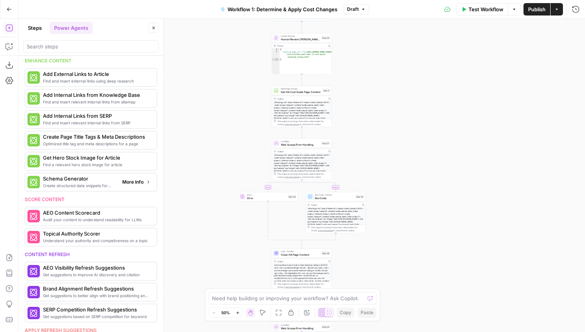
scroll to position [162, 0]
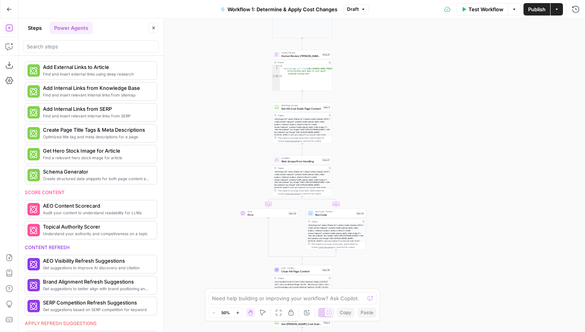
drag, startPoint x: 222, startPoint y: 135, endPoint x: 222, endPoint y: 188, distance: 53.4
click at [222, 188] on div "true false true false true false Workflow Set Inputs Inputs LLM · GPT-4.1 Deter…" at bounding box center [302, 175] width 567 height 313
